Goal: Transaction & Acquisition: Purchase product/service

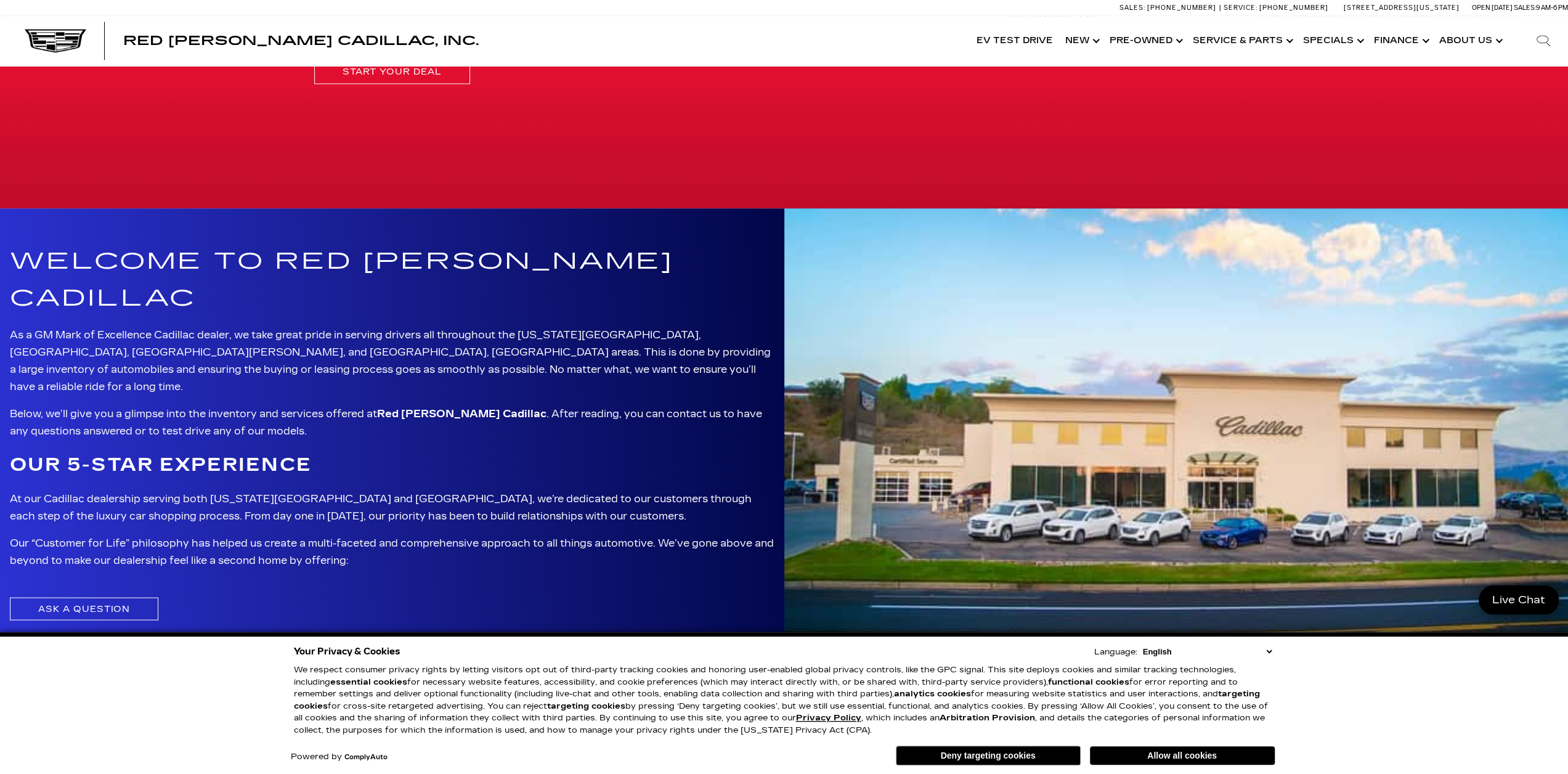
scroll to position [2068, 0]
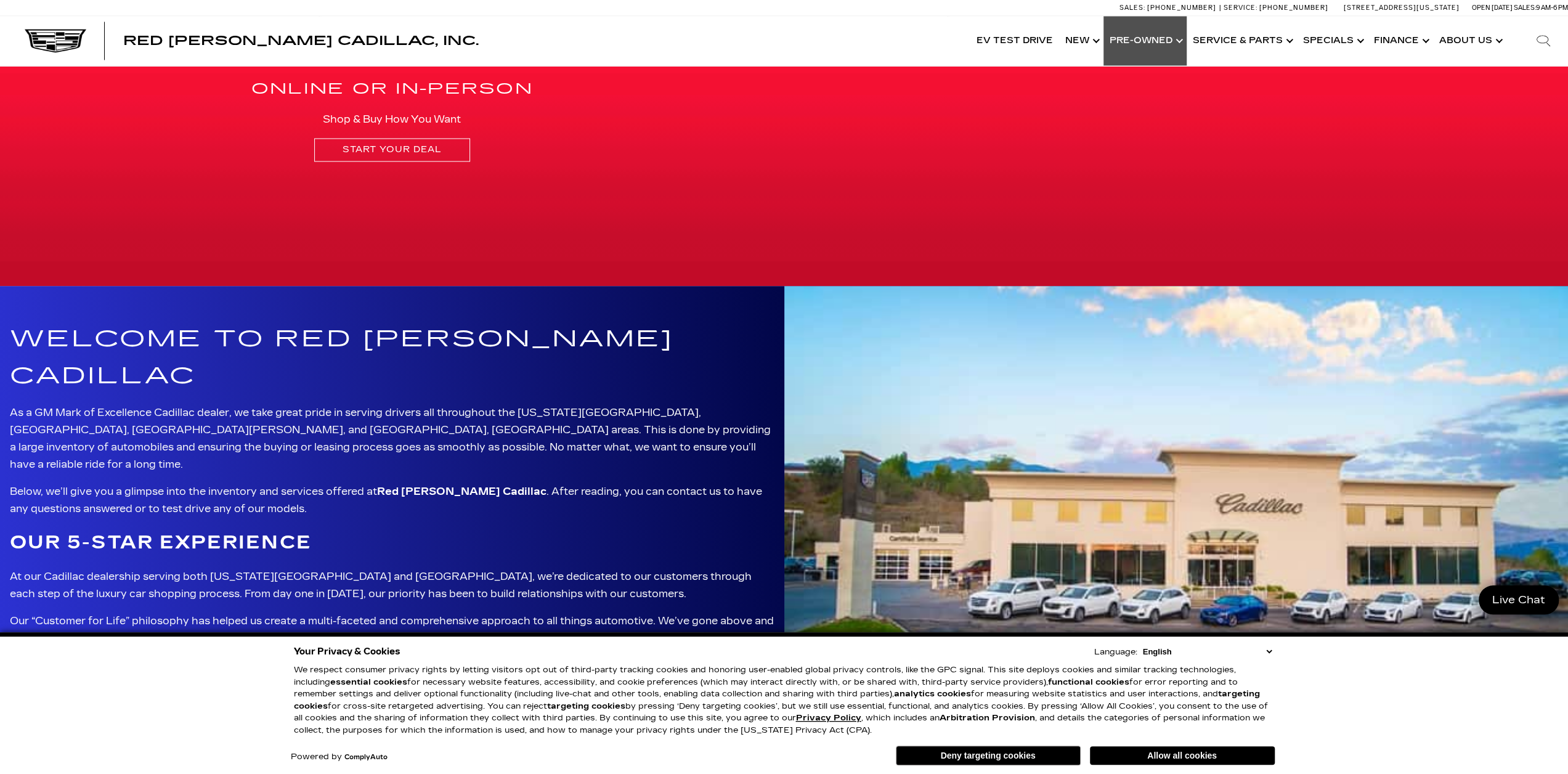
click at [1132, 39] on link "Show Pre-Owned" at bounding box center [1145, 40] width 83 height 49
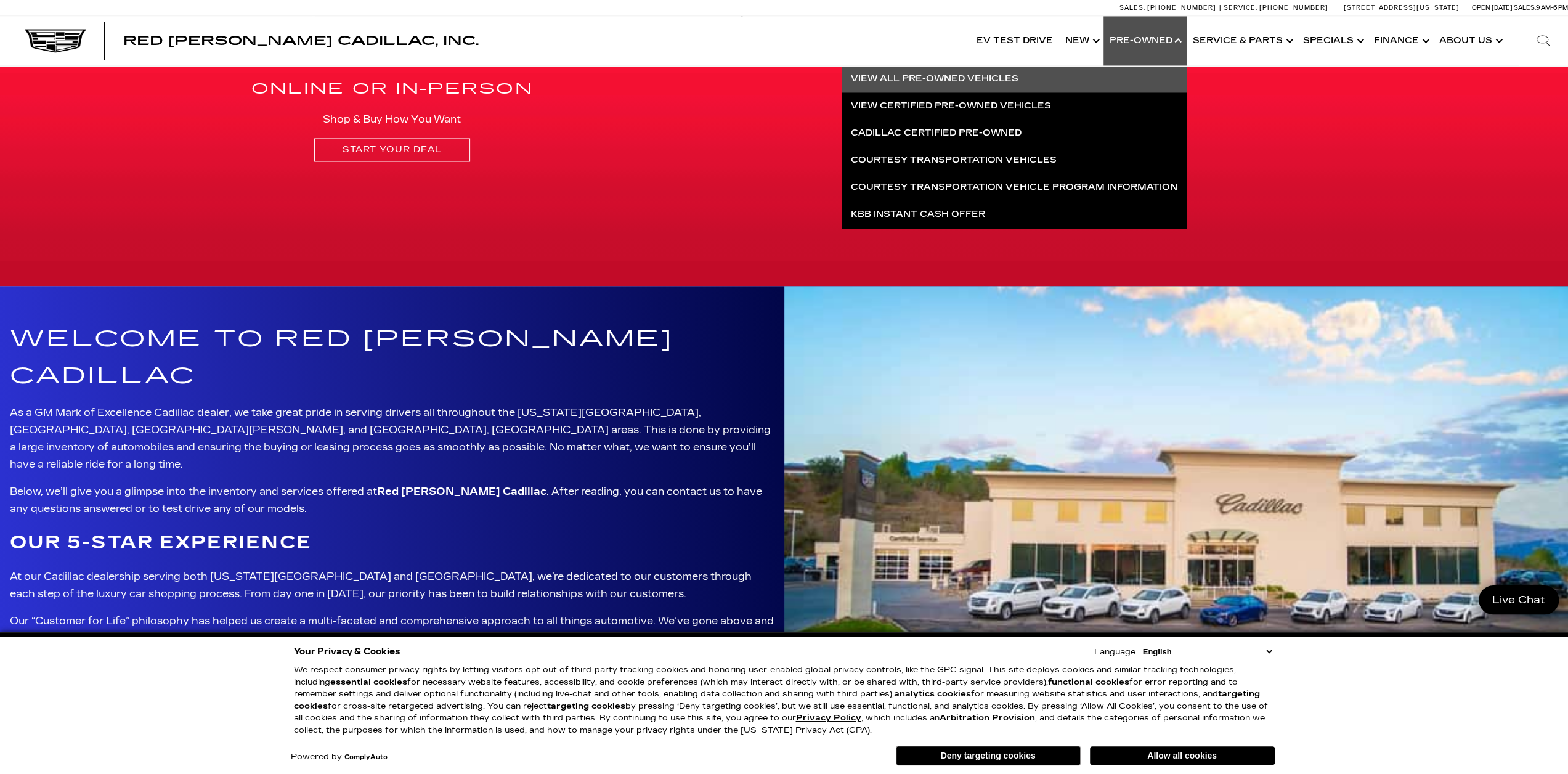
click at [972, 78] on link "View All Pre-Owned Vehicles" at bounding box center [1015, 79] width 345 height 27
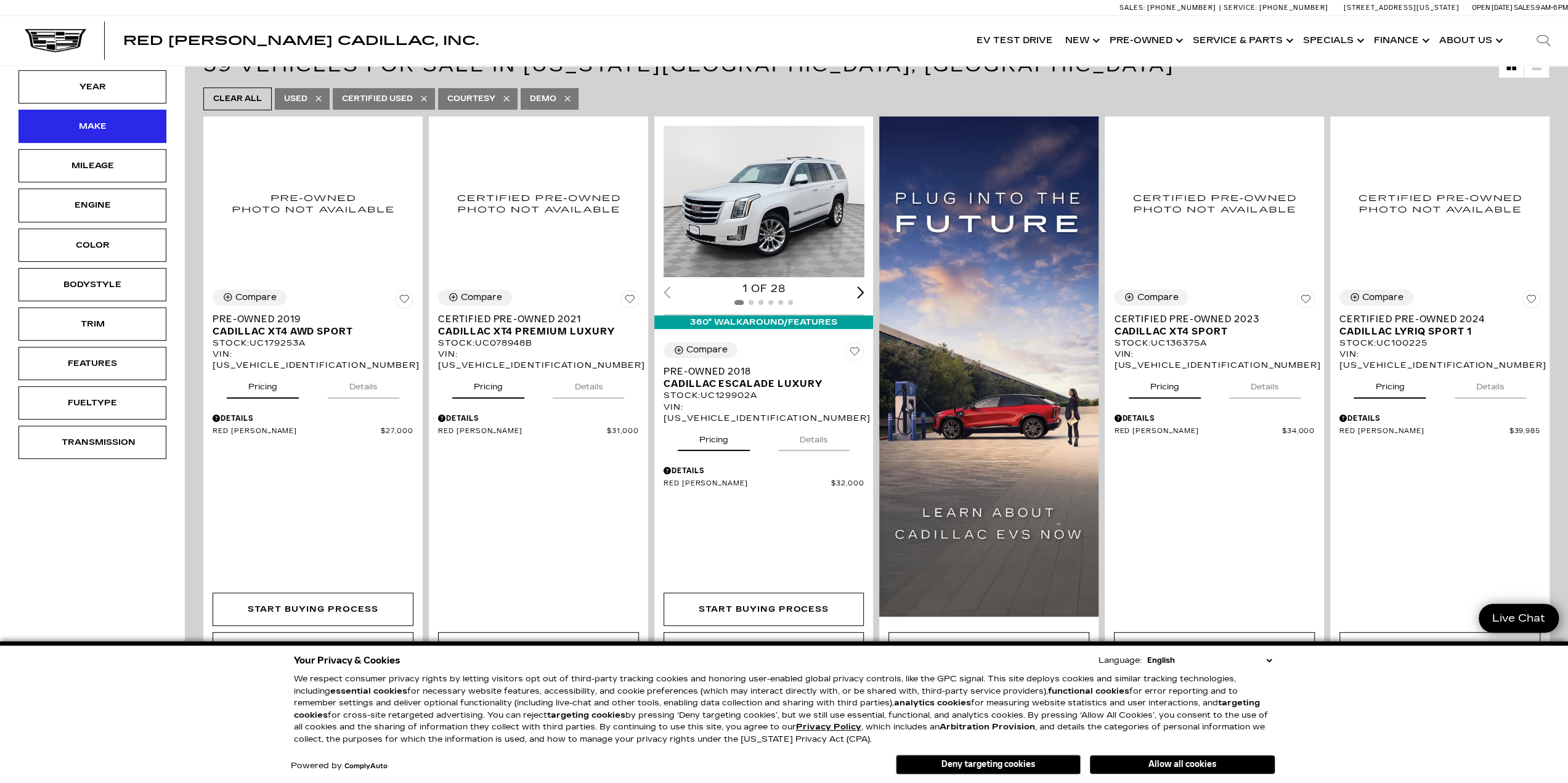
click at [107, 122] on div "Make" at bounding box center [93, 126] width 62 height 13
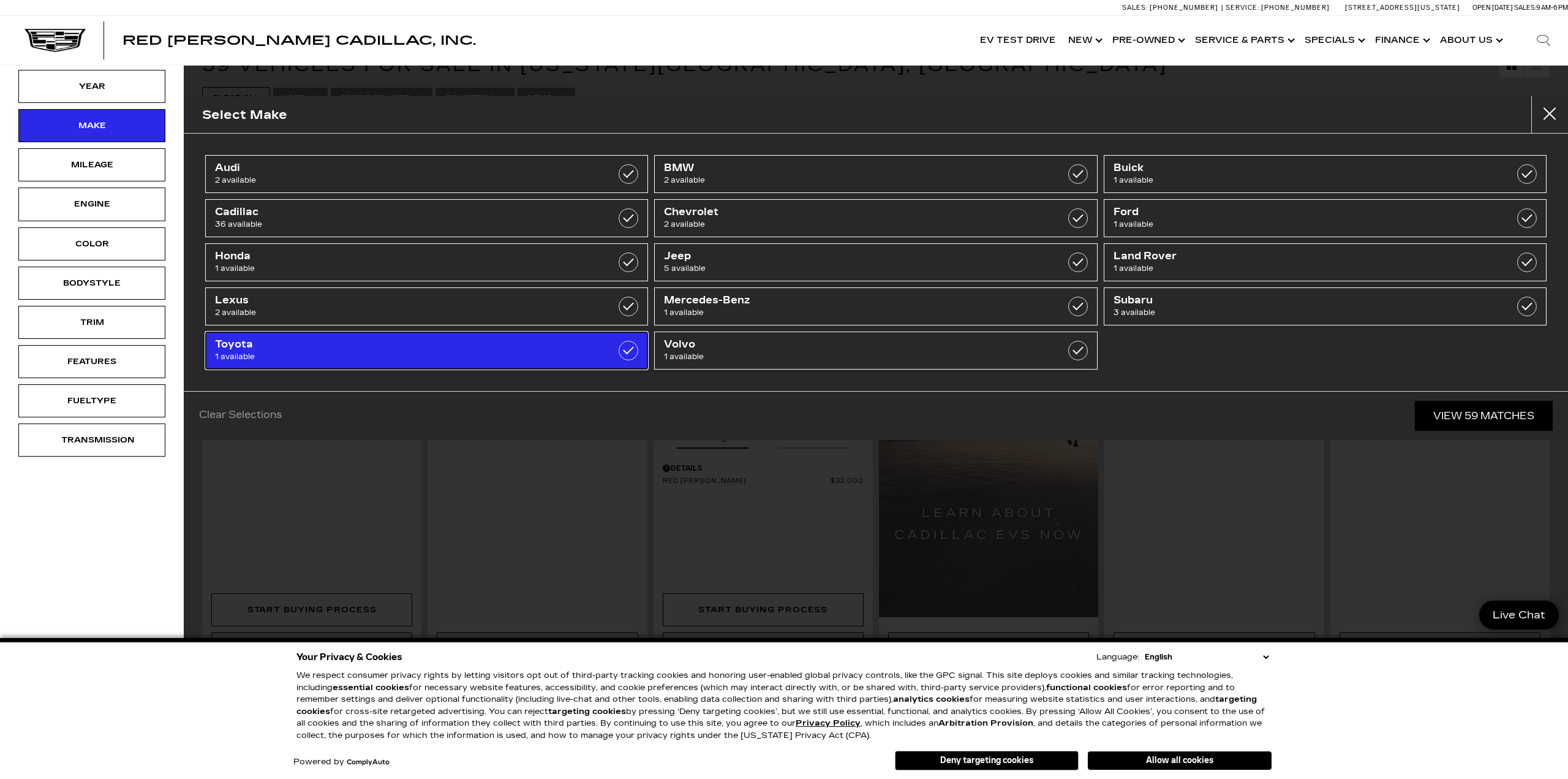
click at [349, 357] on span "1 available" at bounding box center [394, 357] width 360 height 12
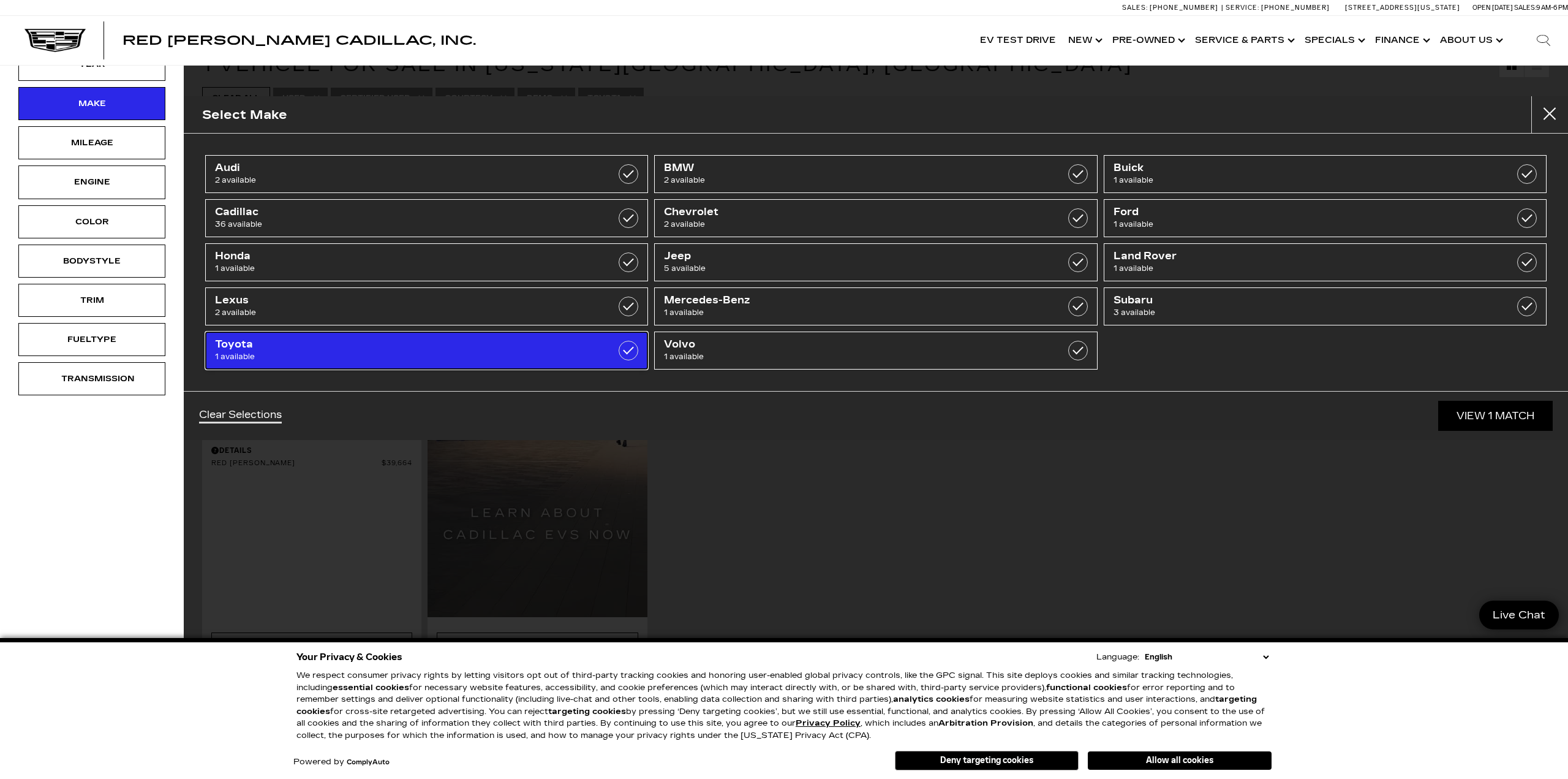
type input "$39,664"
checkbox input "true"
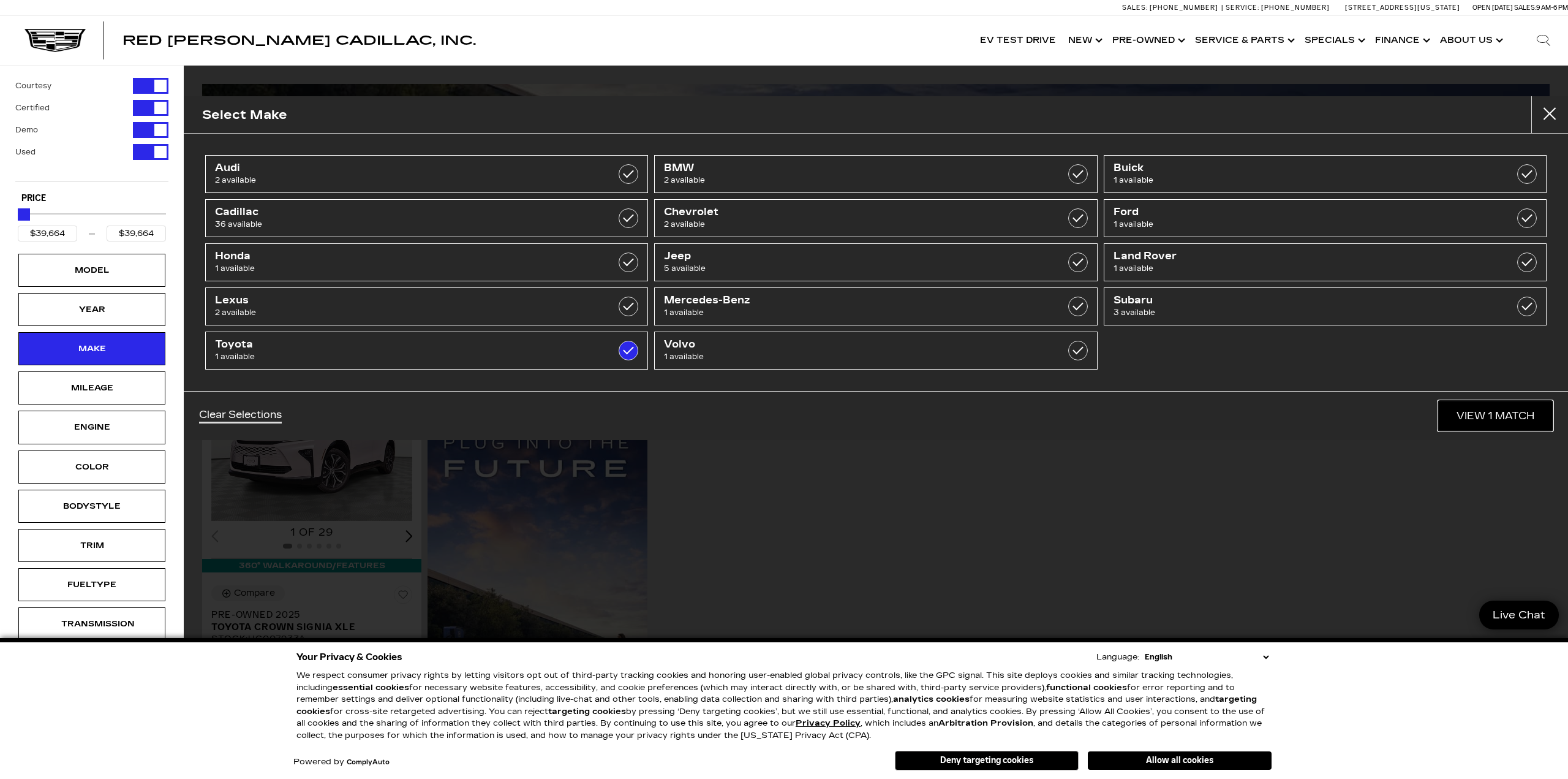
click at [1464, 408] on link "View 1 Match" at bounding box center [1495, 415] width 115 height 30
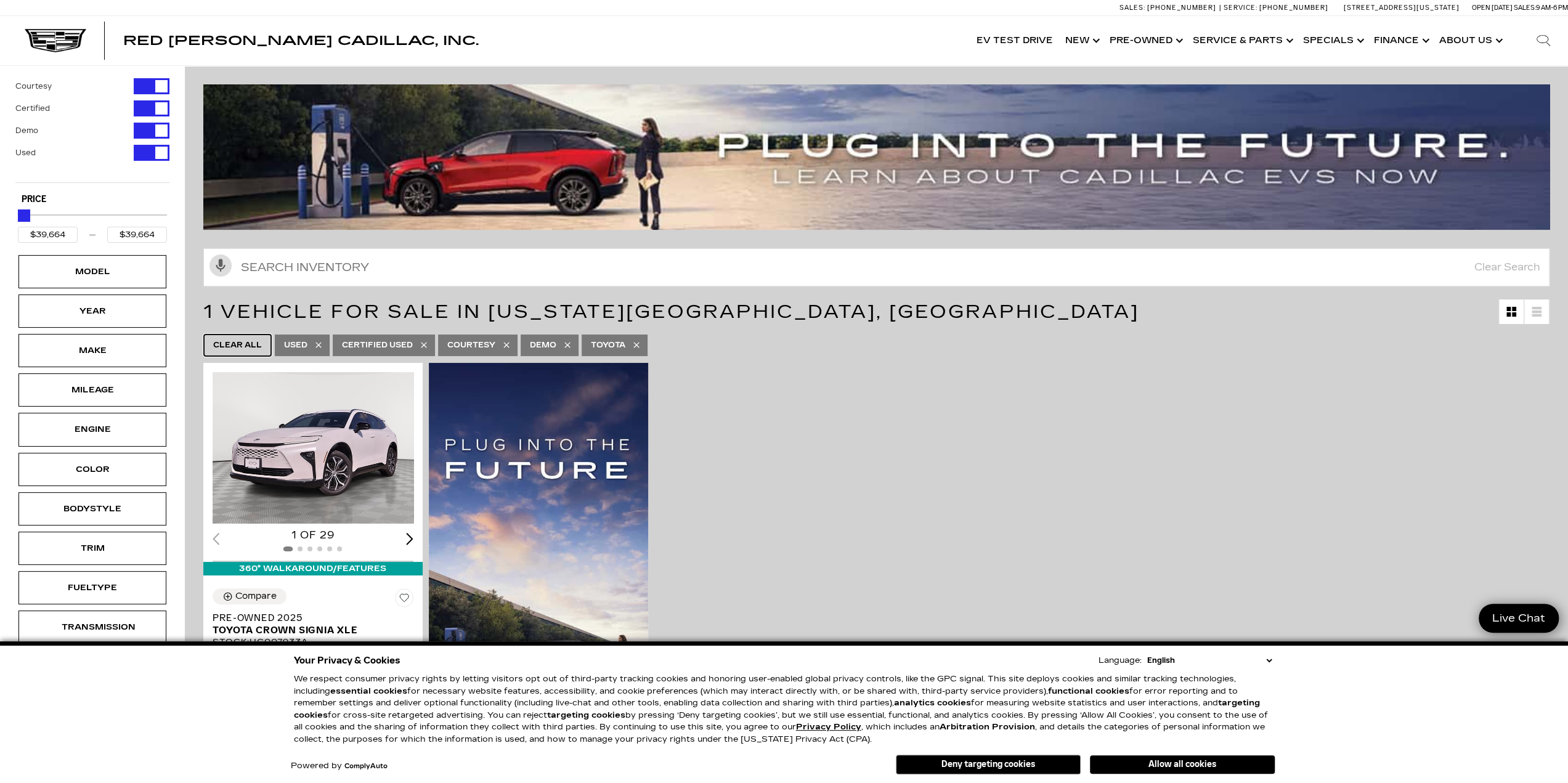
click at [242, 341] on span "Clear All" at bounding box center [237, 345] width 48 height 15
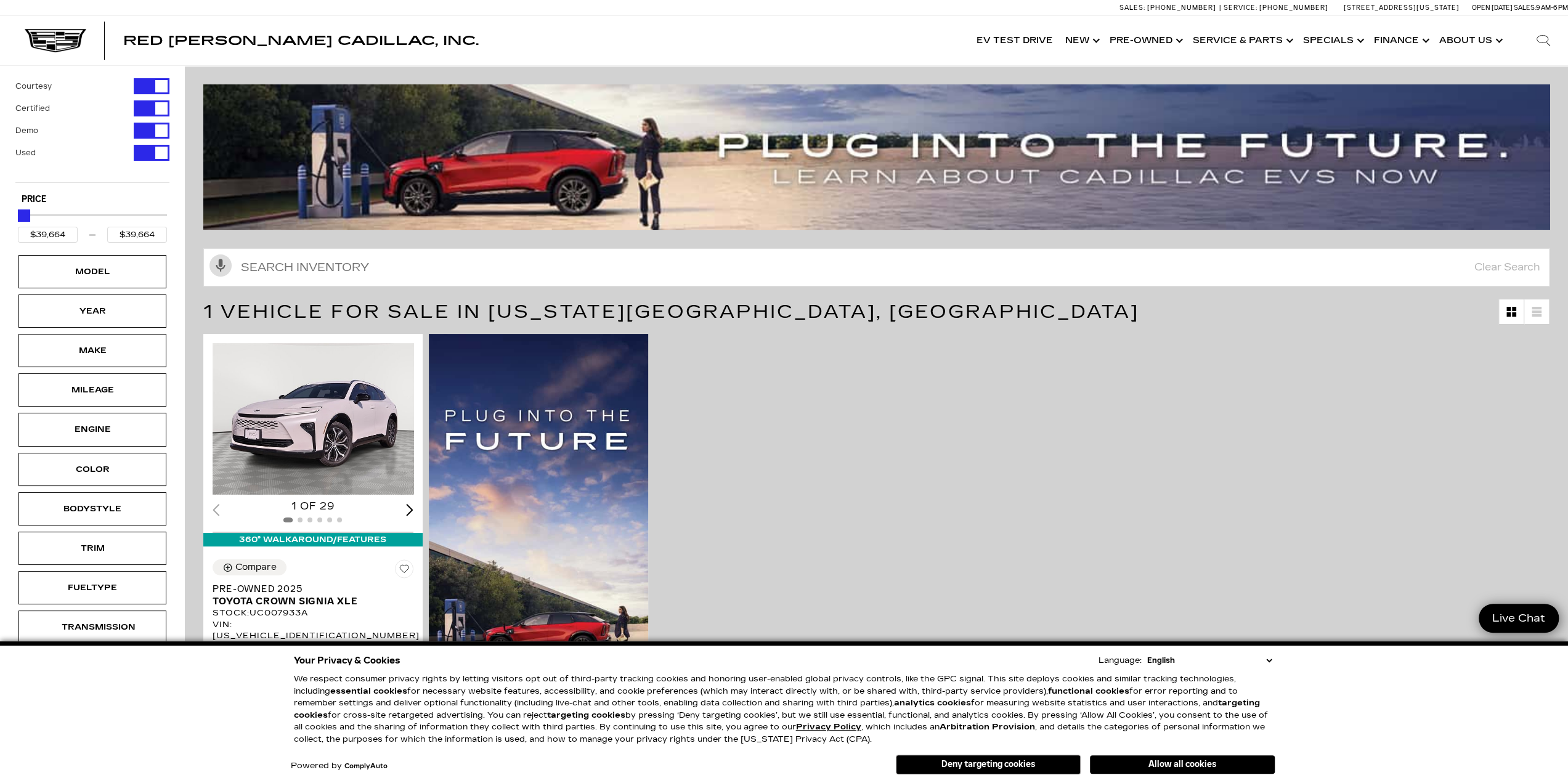
type input "$10,500"
type input "$158,810"
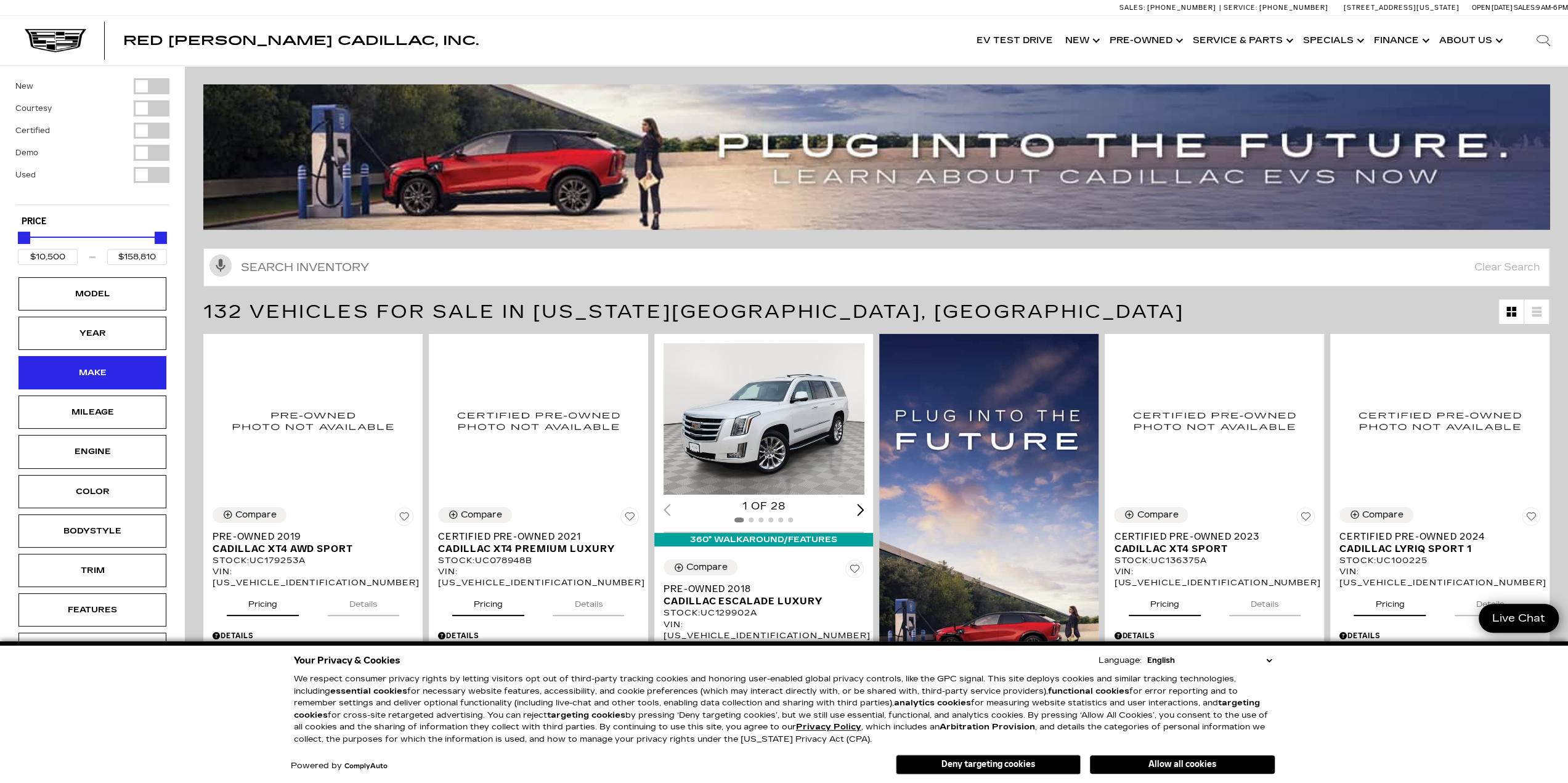
click at [95, 372] on div "Make" at bounding box center [93, 372] width 62 height 13
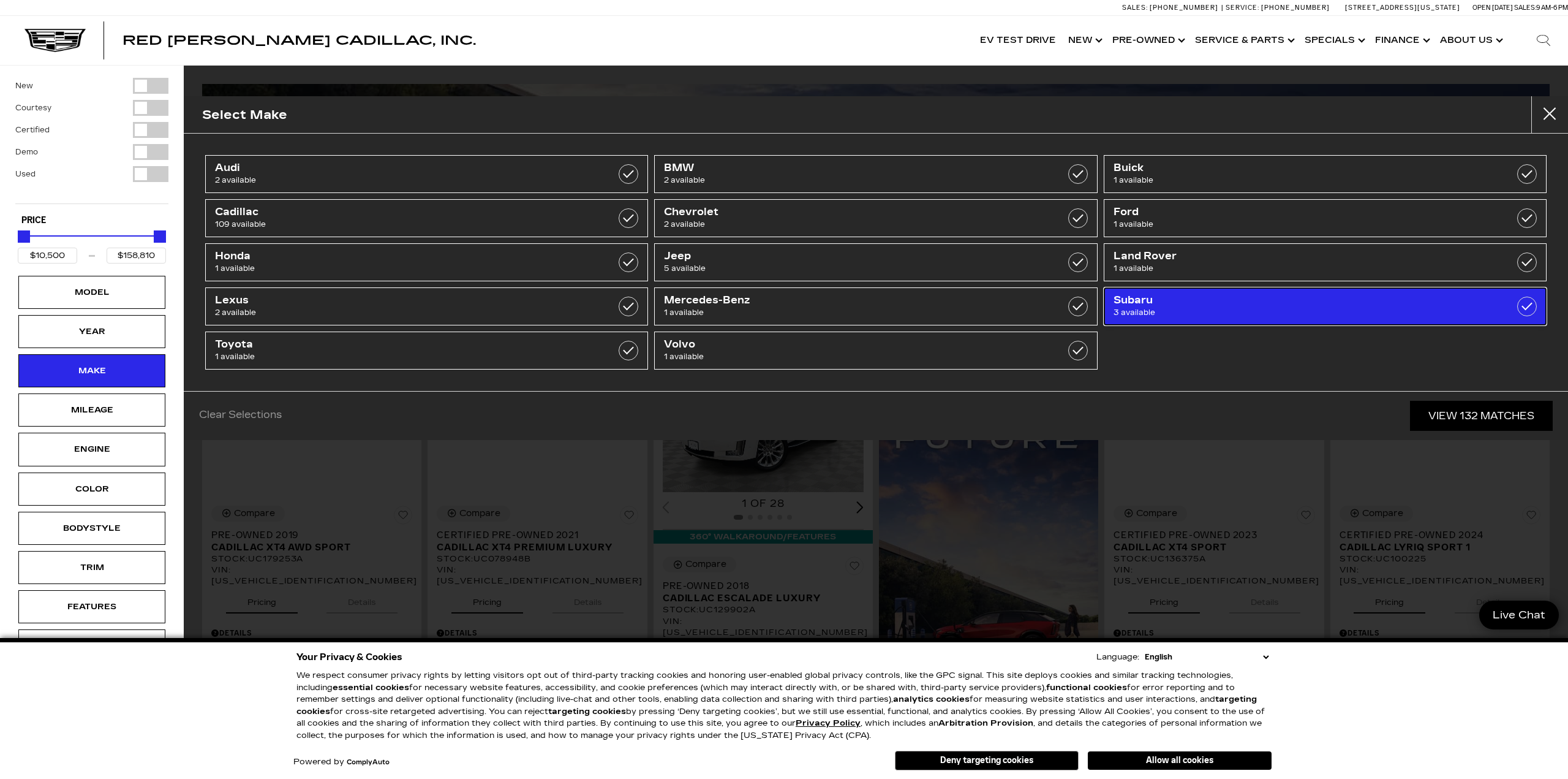
click at [1174, 301] on span "Subaru" at bounding box center [1293, 300] width 360 height 12
type input "$12,000"
type input "$19,500"
checkbox input "true"
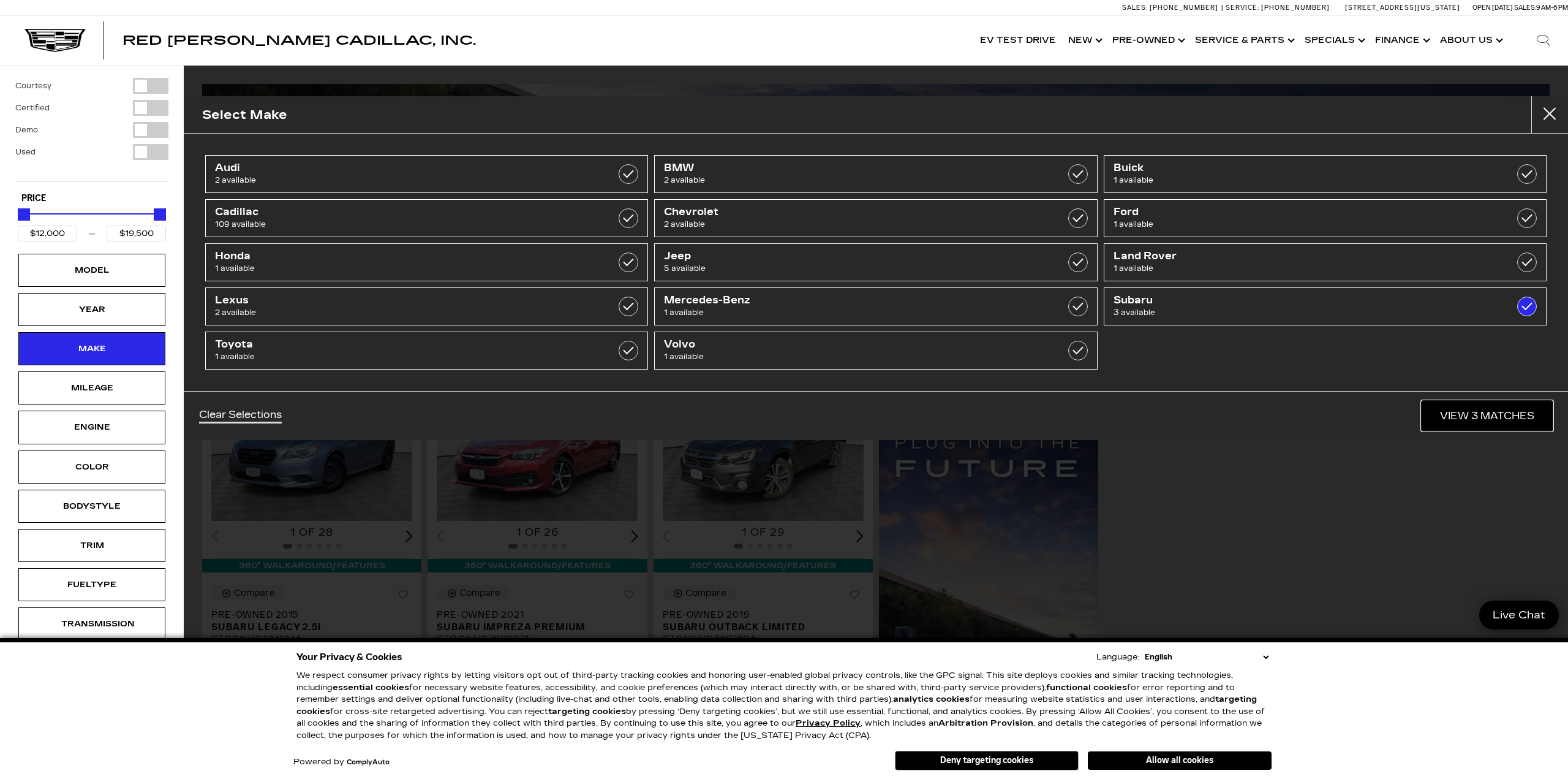
click at [1478, 415] on link "View 3 Matches" at bounding box center [1486, 415] width 131 height 30
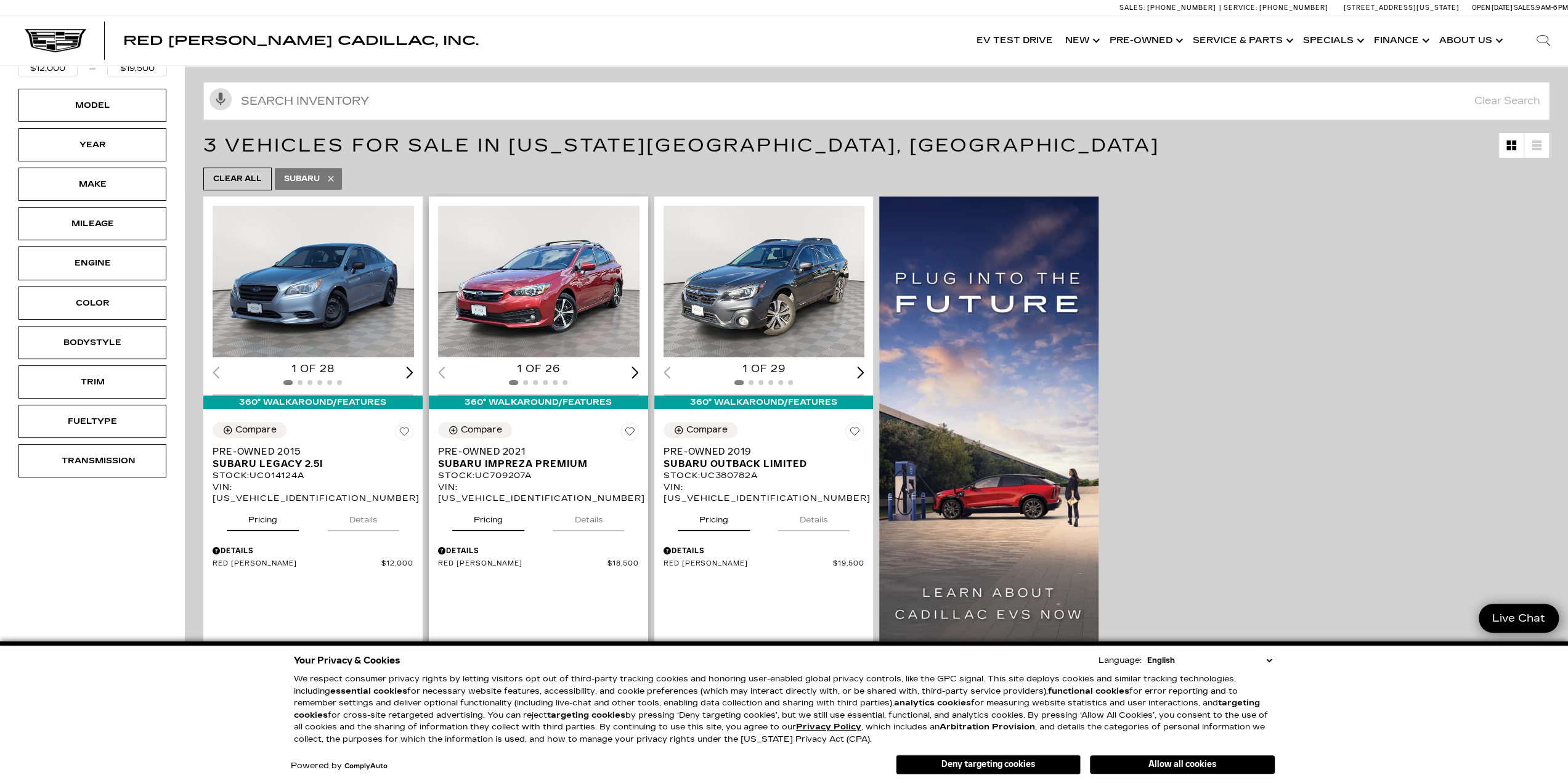
scroll to position [185, 0]
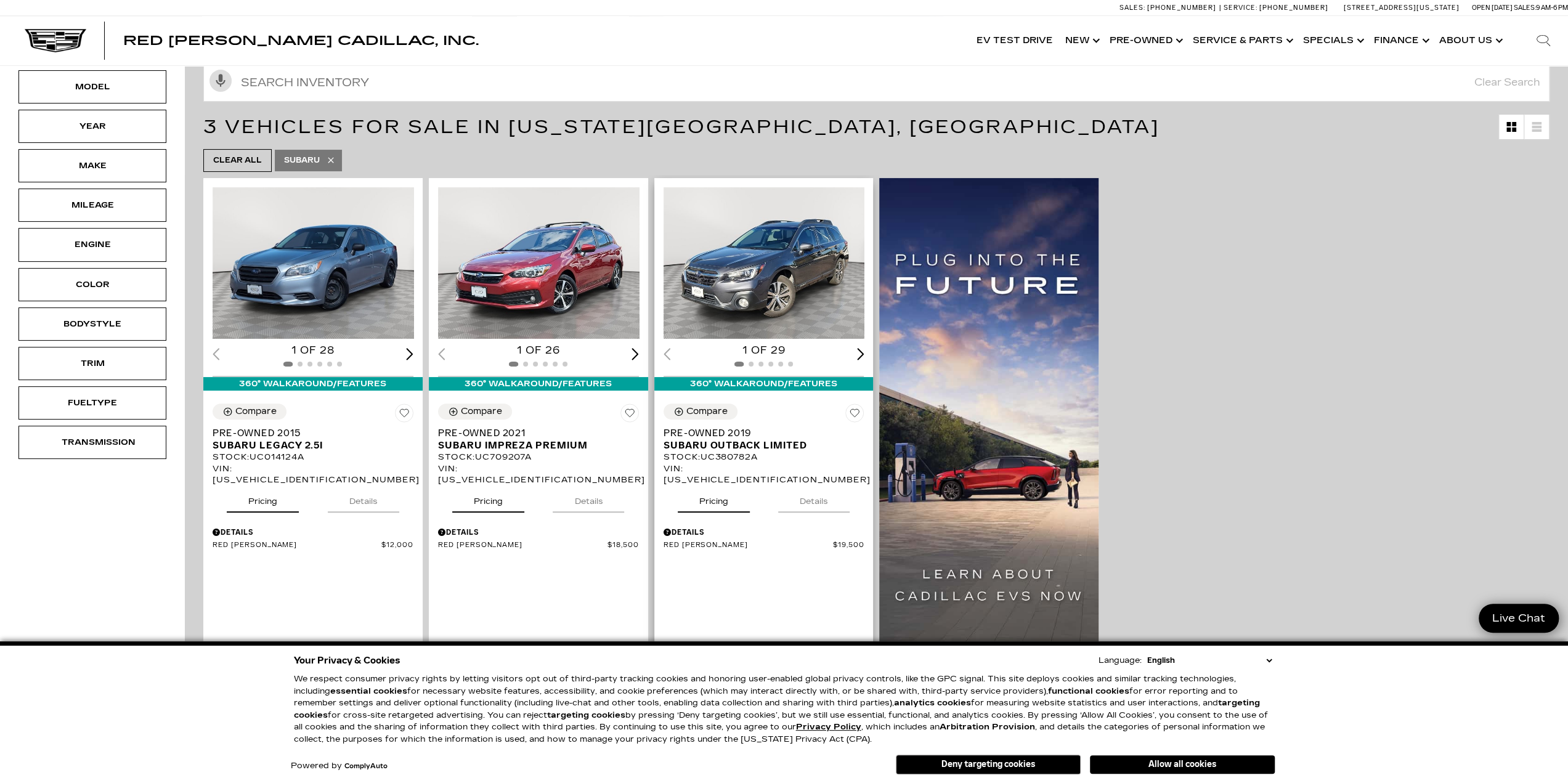
click at [863, 350] on div "Next slide" at bounding box center [861, 354] width 7 height 12
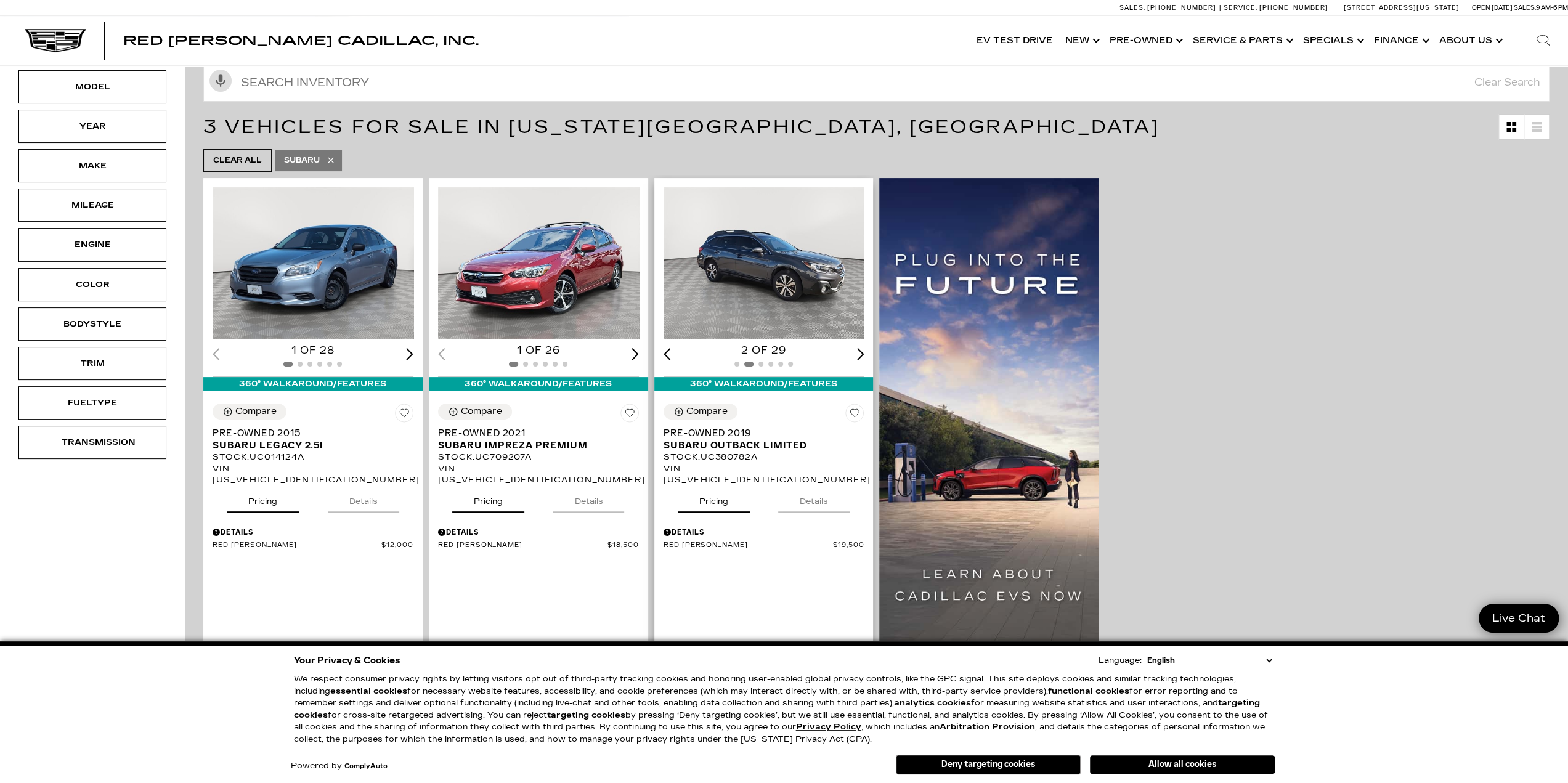
click at [863, 350] on div "Next slide" at bounding box center [861, 354] width 7 height 12
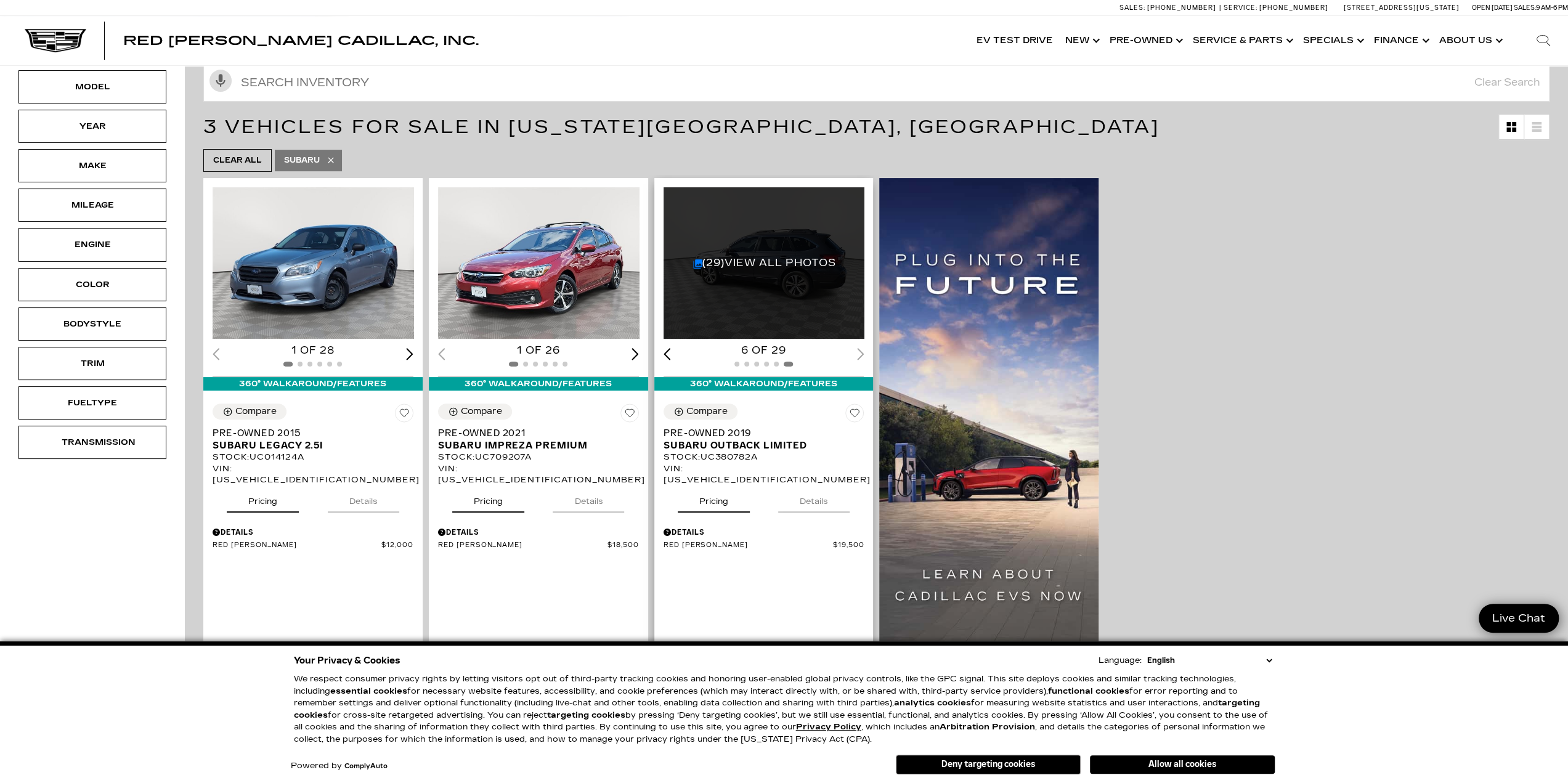
click at [863, 350] on div "6 of 29" at bounding box center [763, 350] width 201 height 13
click at [811, 491] on button "Details" at bounding box center [813, 499] width 71 height 27
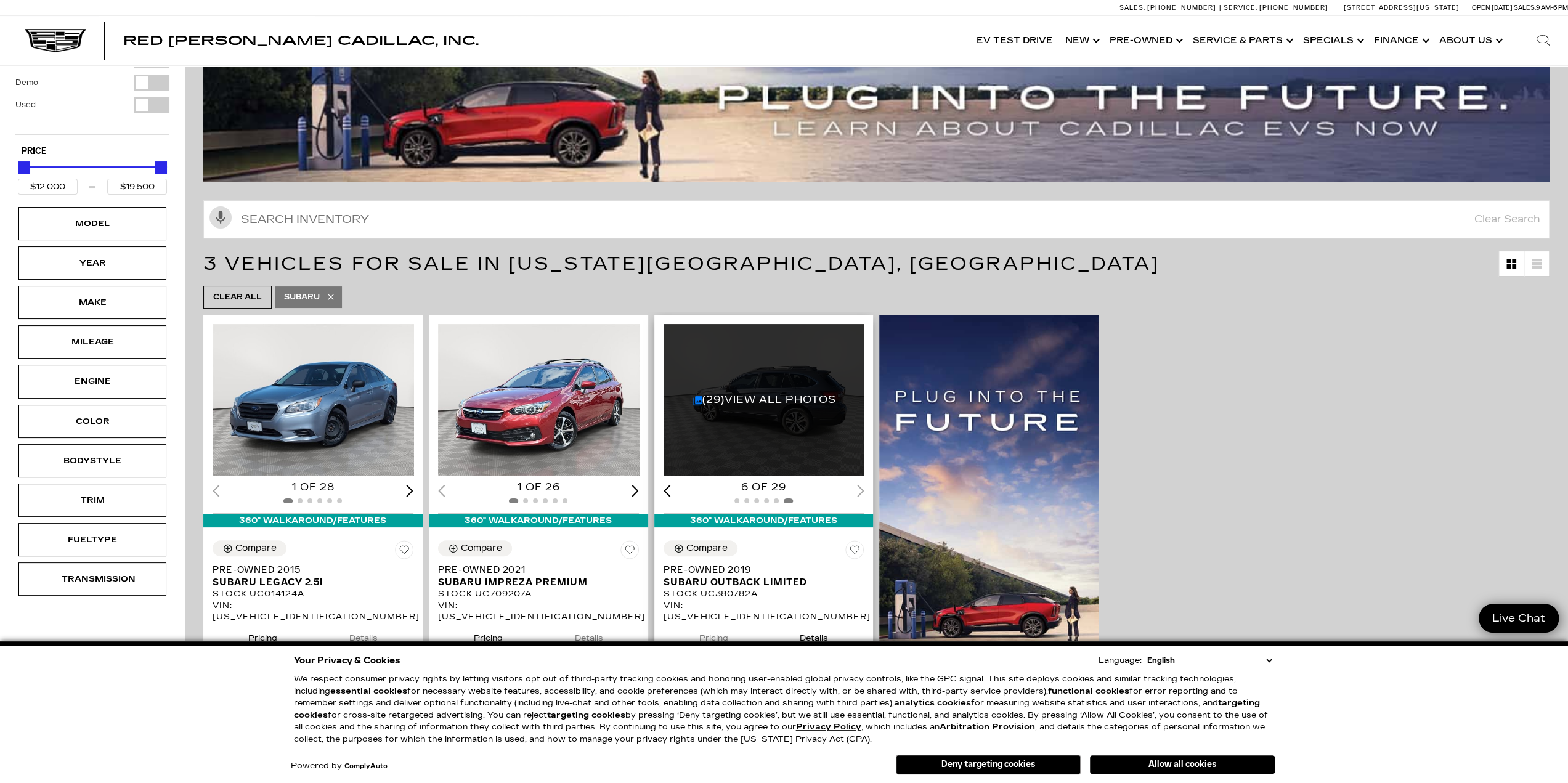
scroll to position [0, 0]
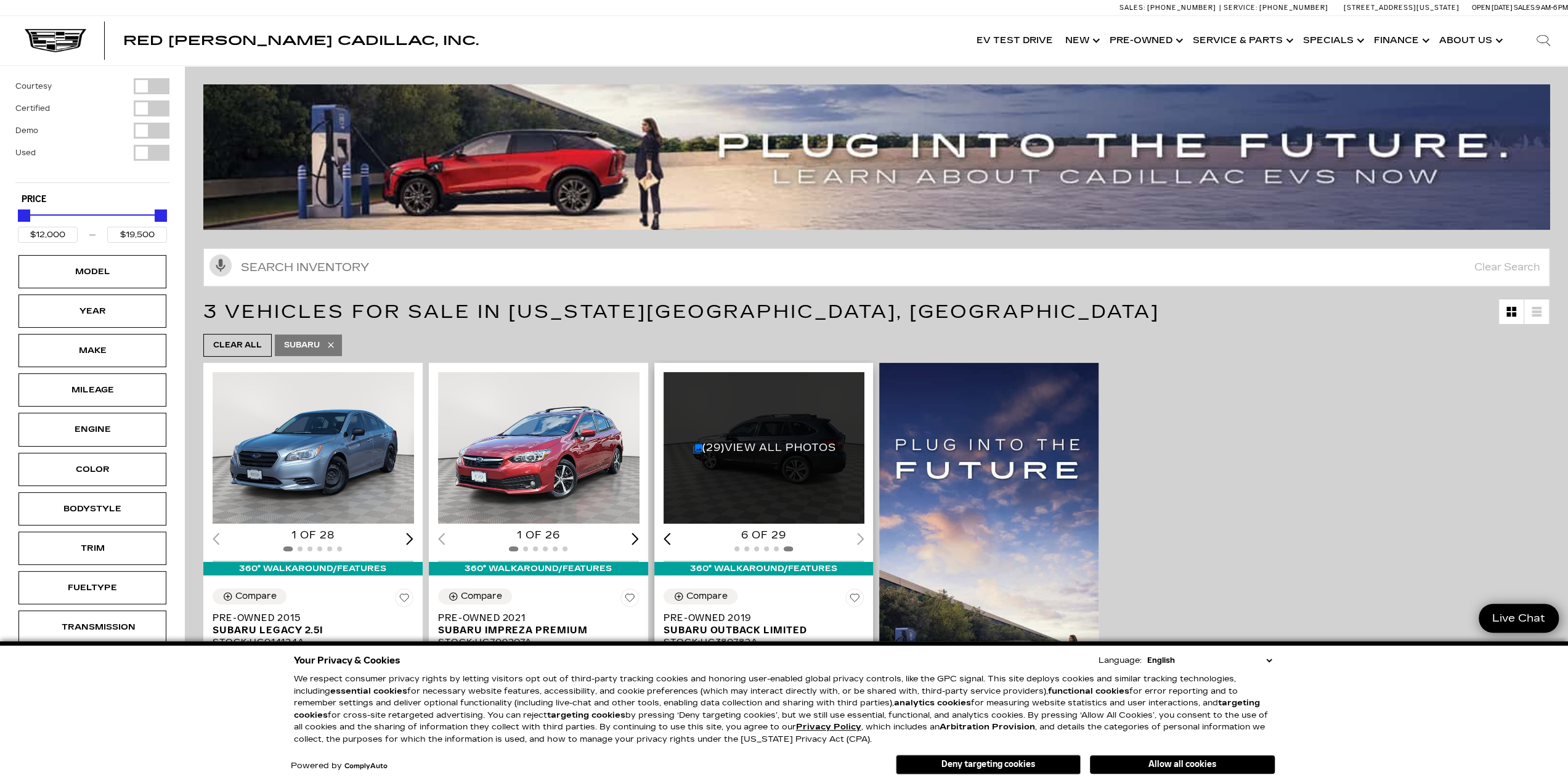
click at [669, 536] on div "Previous slide" at bounding box center [667, 538] width 7 height 12
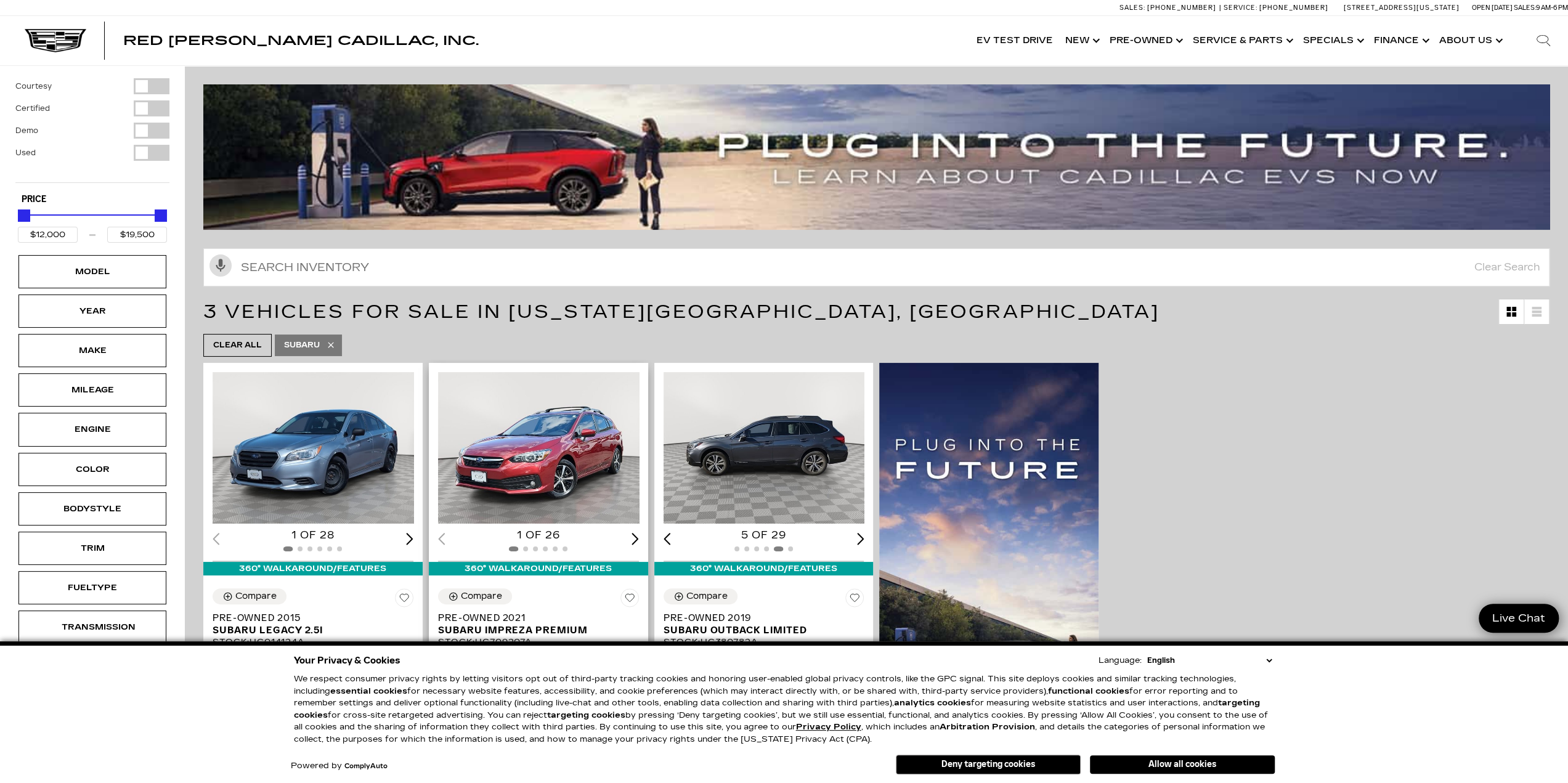
scroll to position [246, 0]
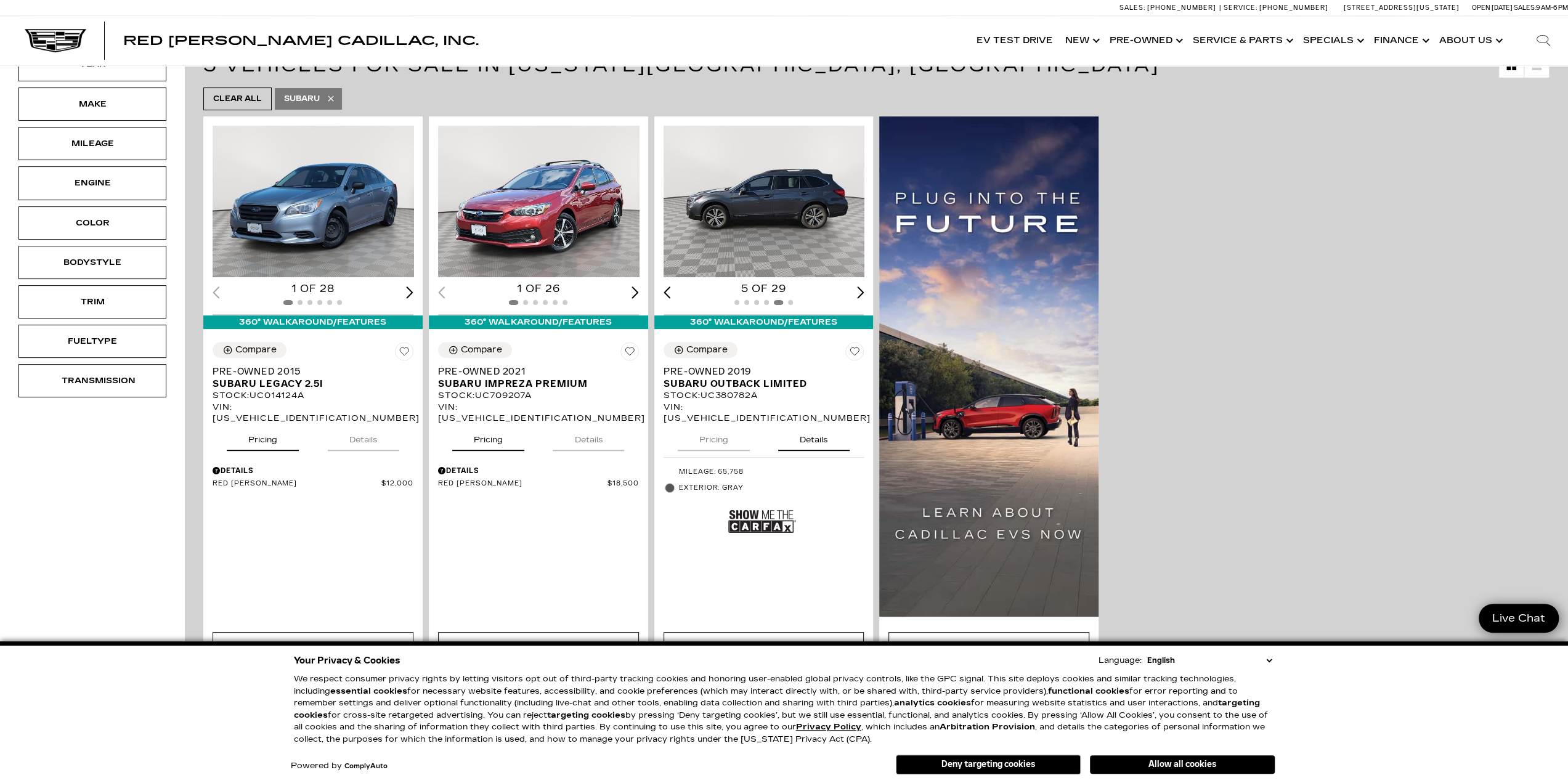
click at [331, 95] on icon at bounding box center [331, 98] width 10 height 10
type input "$10,500"
type input "$158,810"
checkbox input "false"
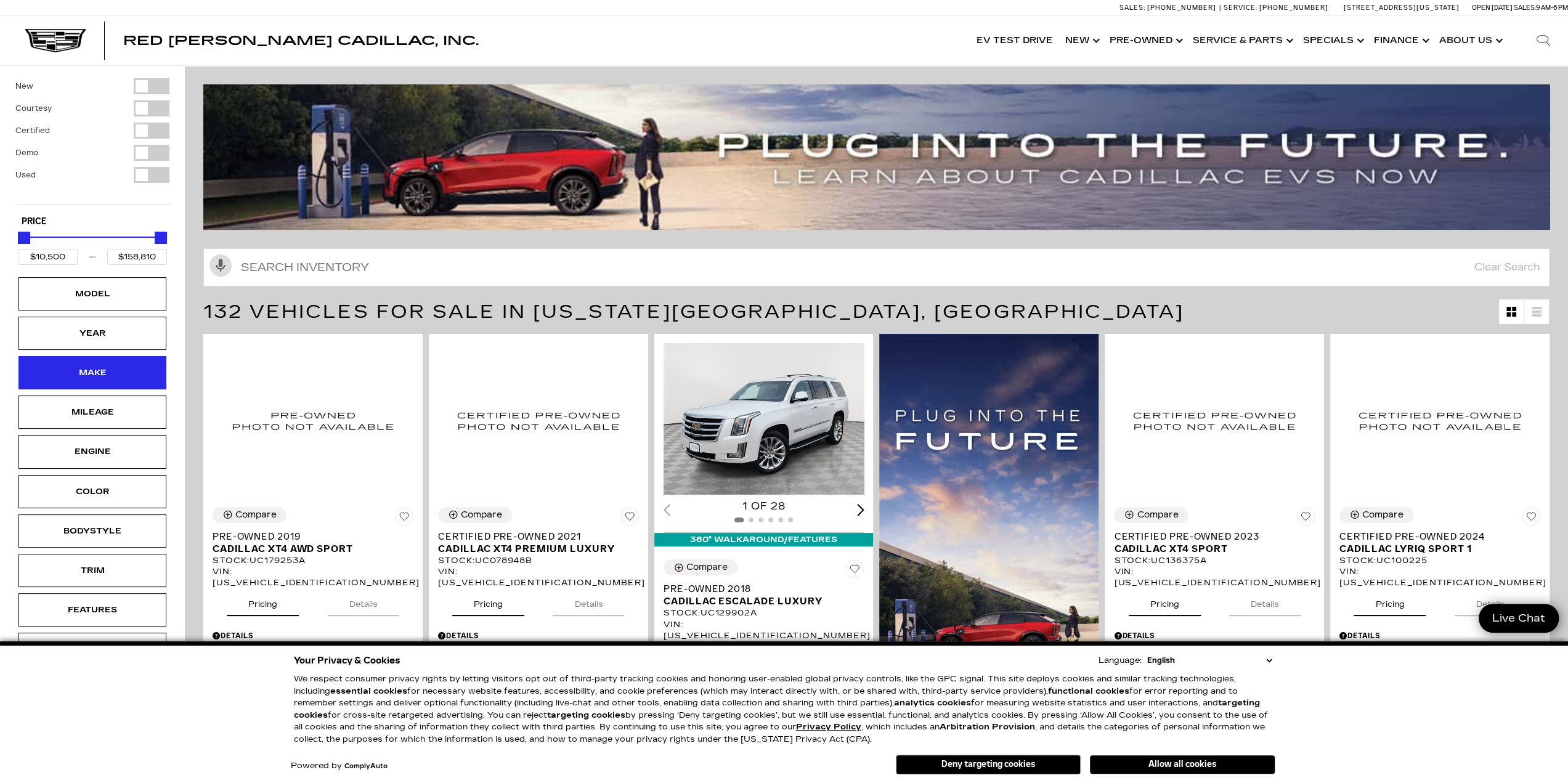
click at [94, 376] on div "Make" at bounding box center [93, 372] width 62 height 13
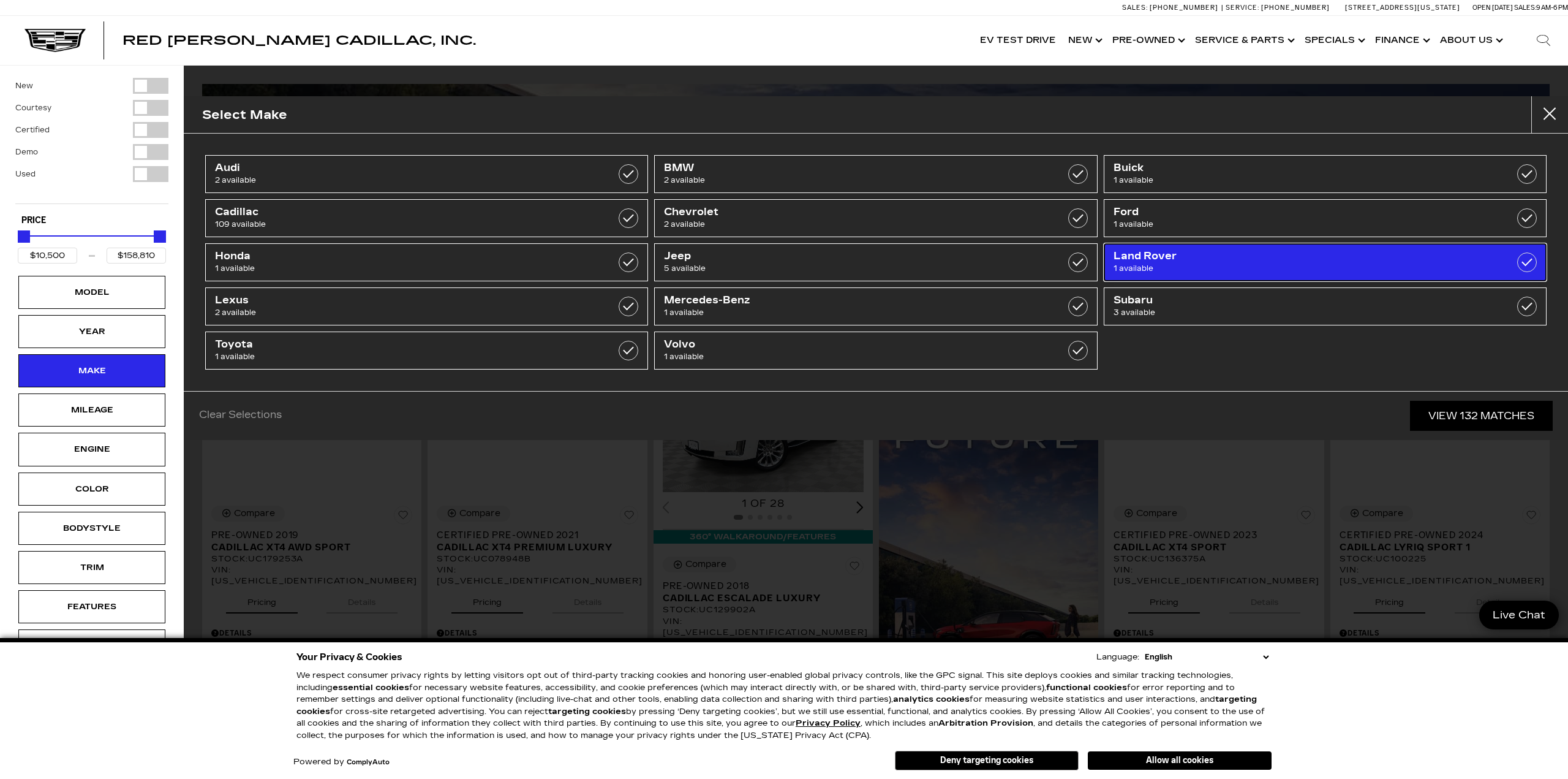
click at [1197, 265] on span "1 available" at bounding box center [1293, 268] width 360 height 12
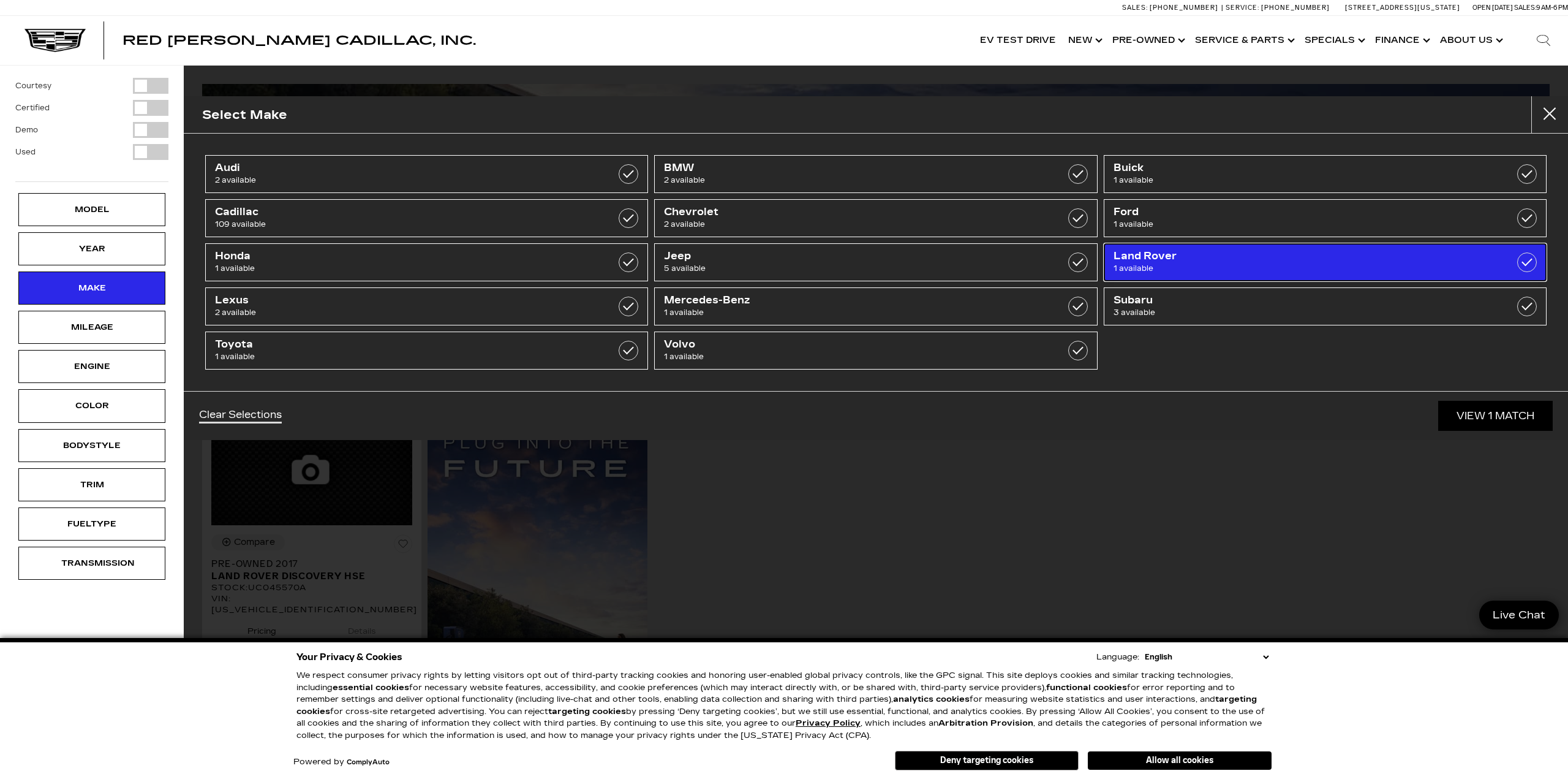
checkbox input "true"
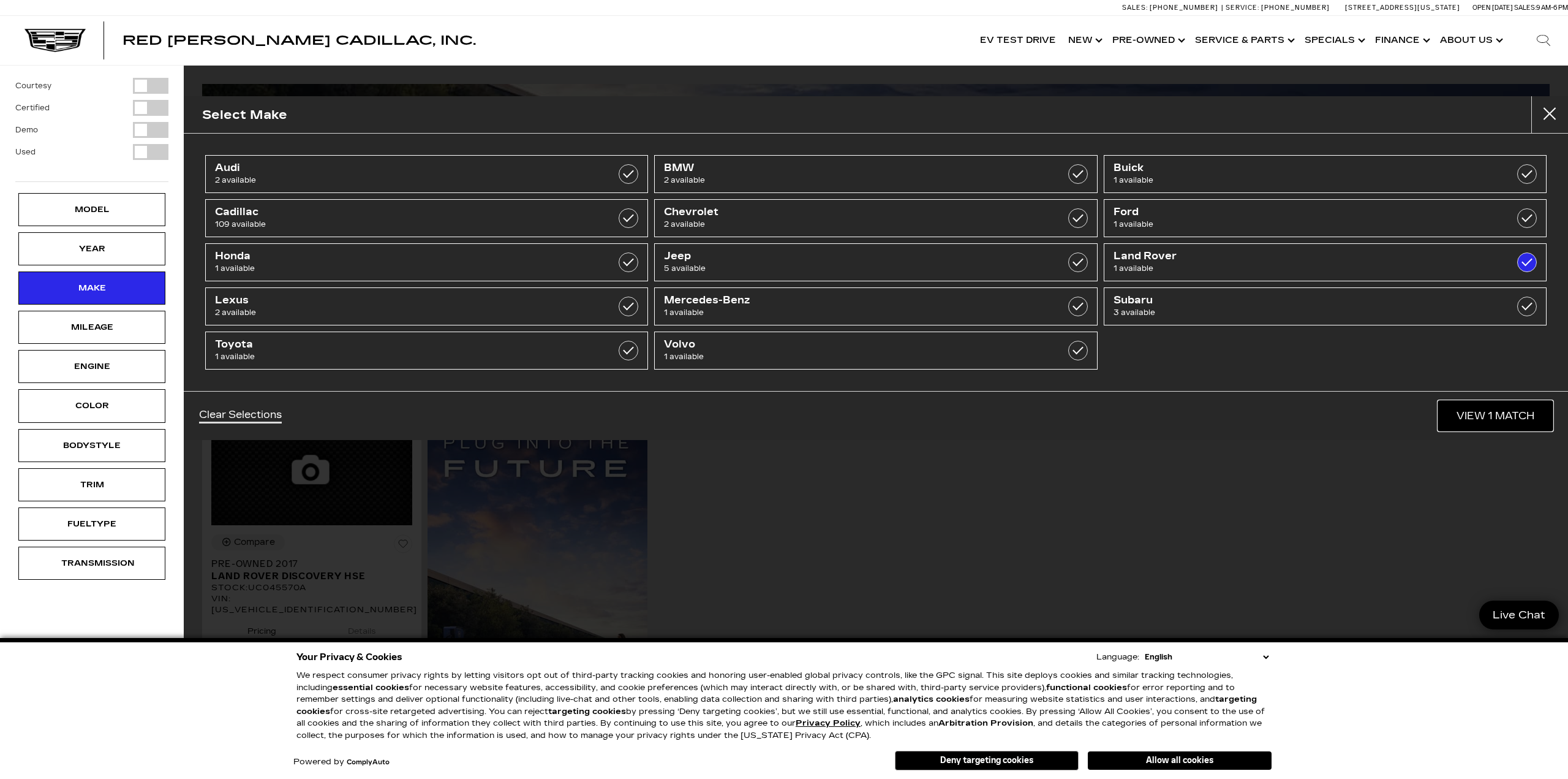
click at [1498, 410] on link "View 1 Match" at bounding box center [1495, 415] width 115 height 30
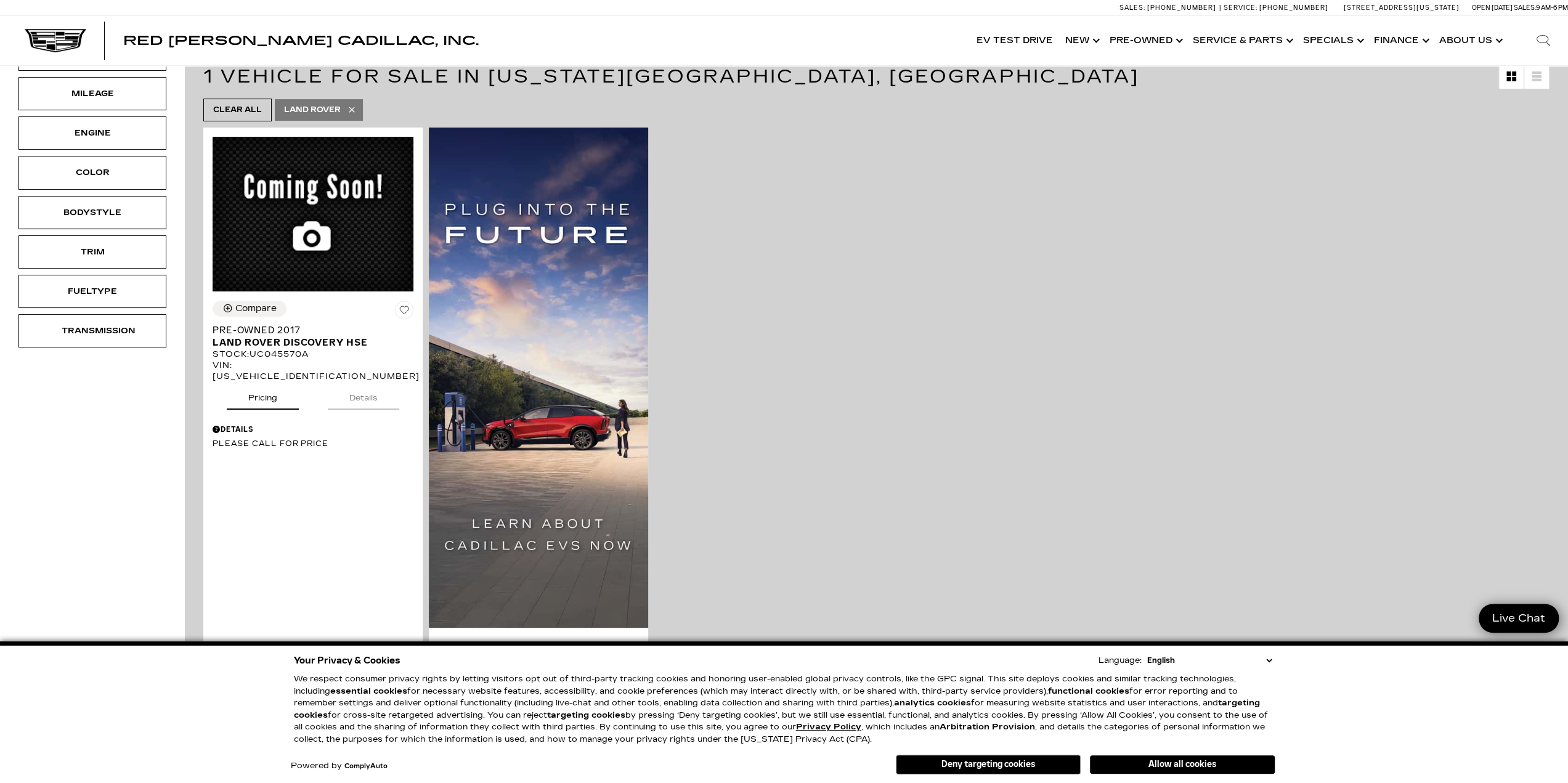
scroll to position [246, 0]
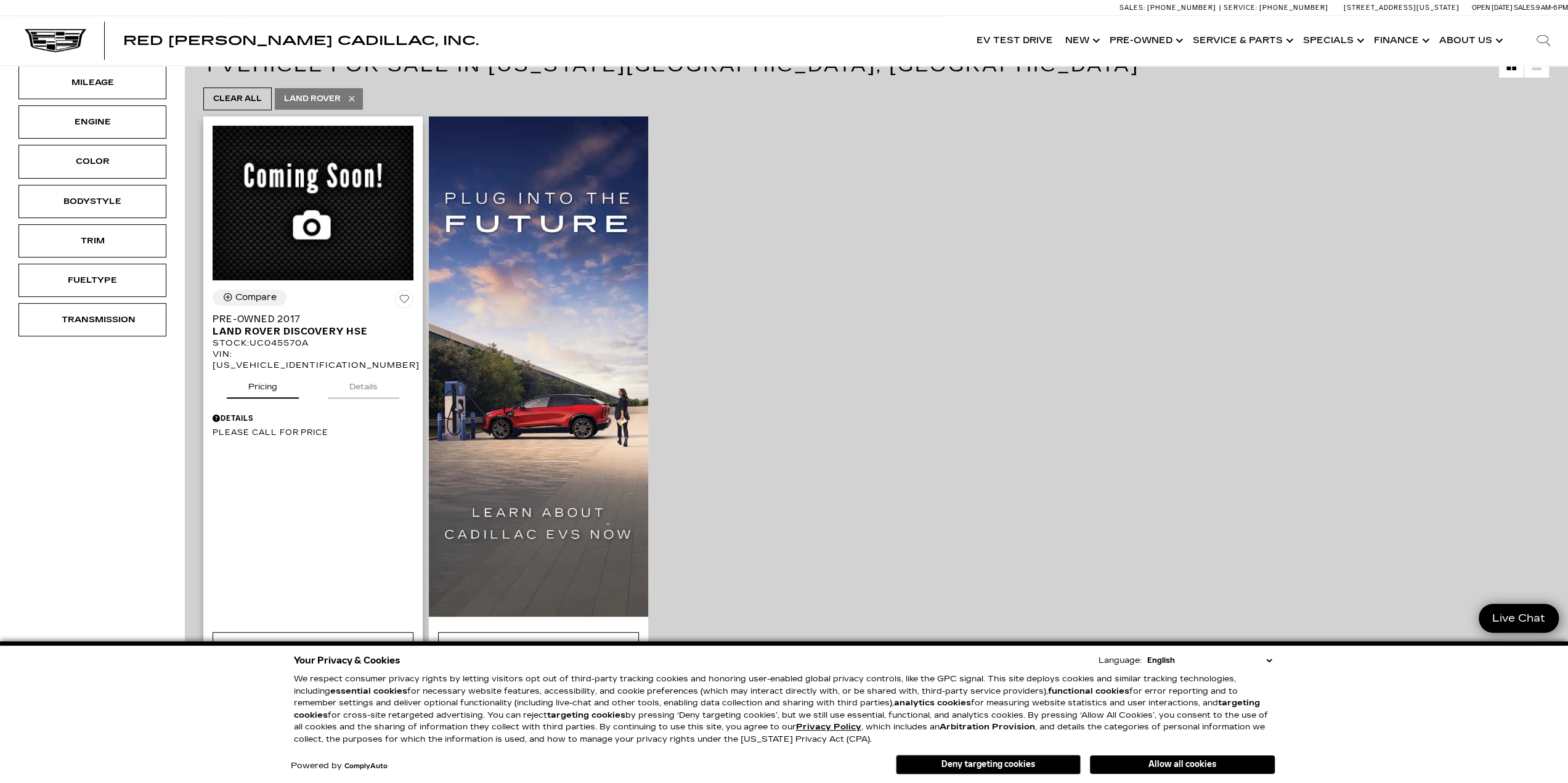
click at [363, 379] on button "Details" at bounding box center [363, 384] width 71 height 27
